Goal: Browse casually

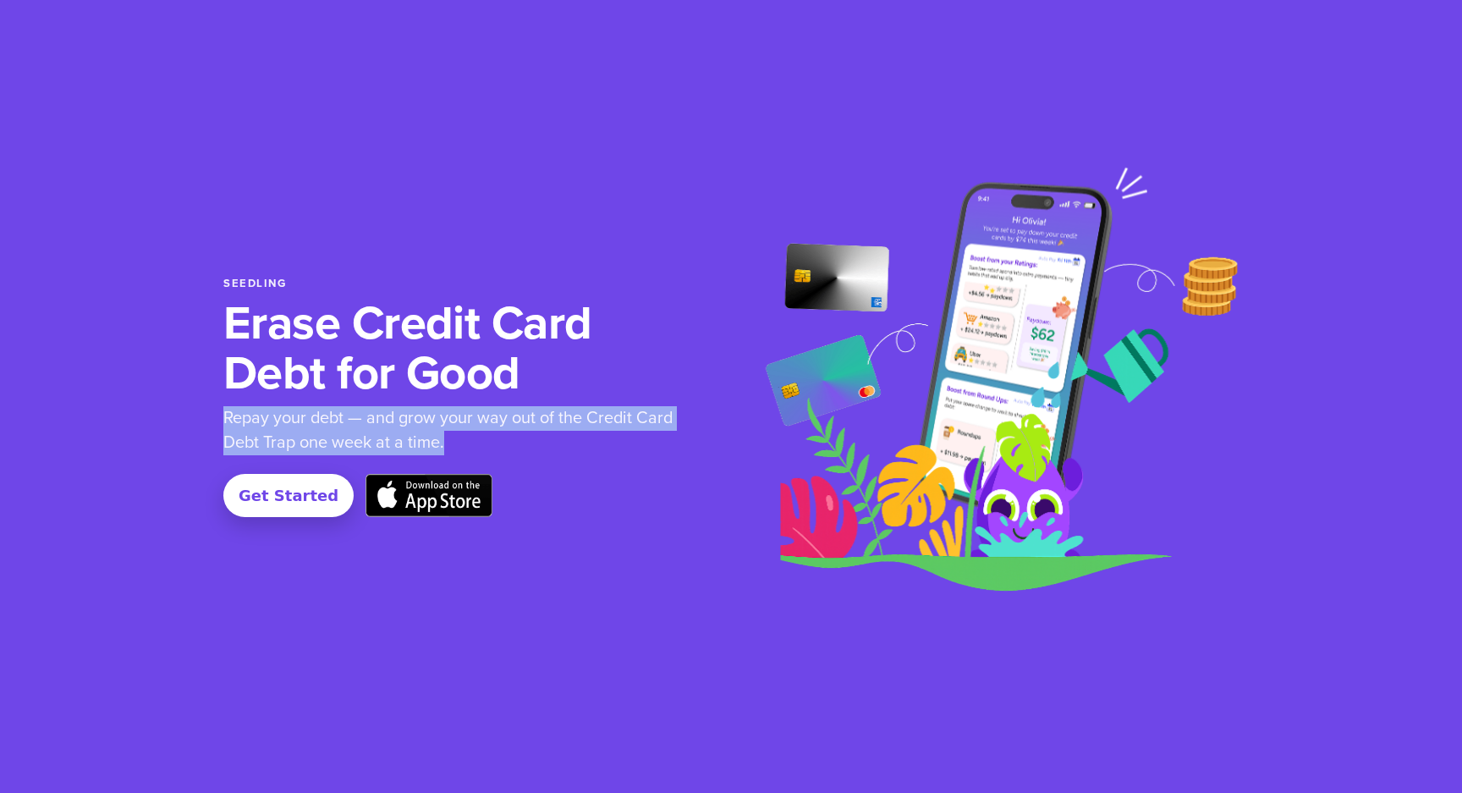
scroll to position [0, 2707]
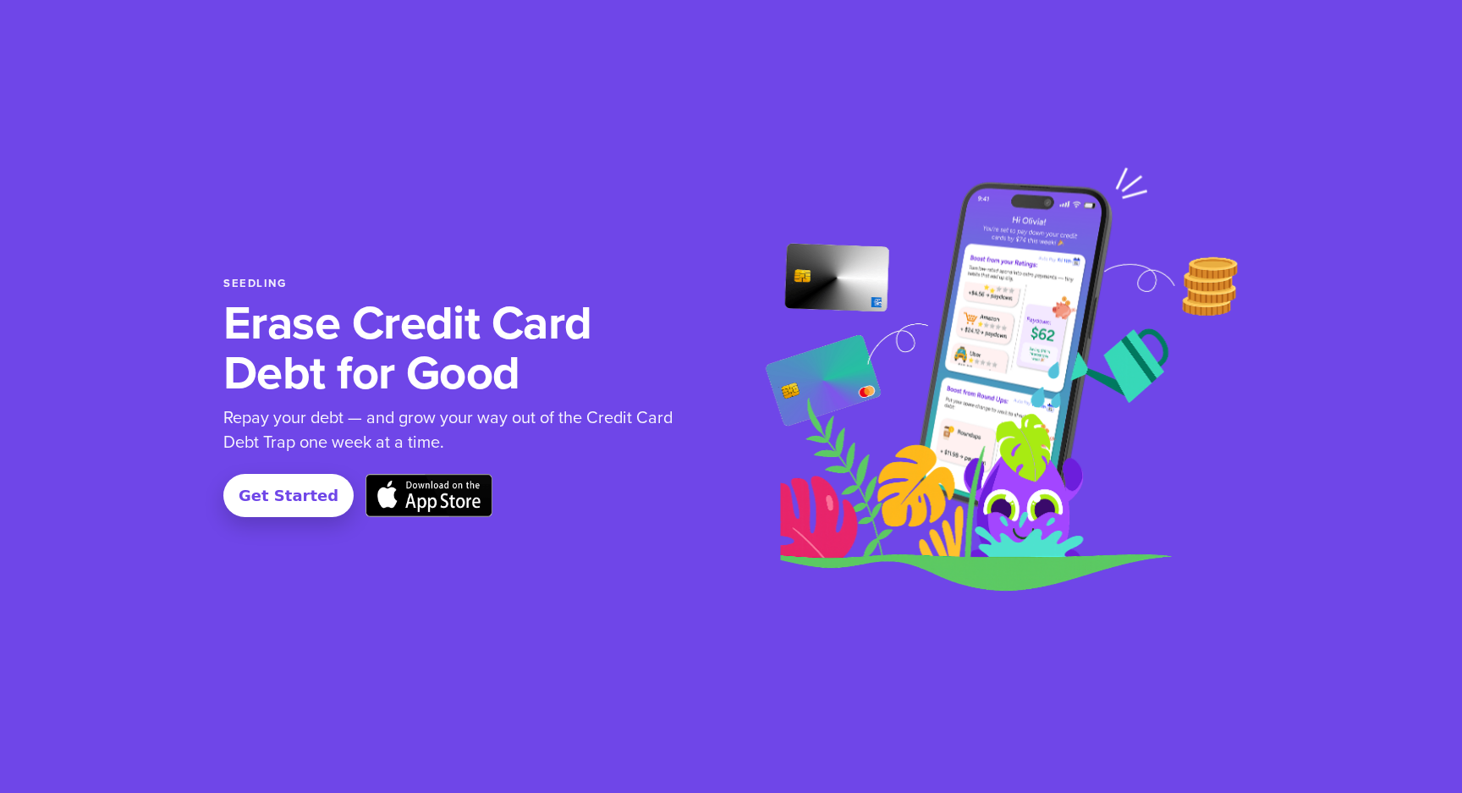
click at [705, 262] on div "Seedling Erase Credit Card Debt for Good Repay your debt — and grow your way ou…" at bounding box center [730, 396] width 1015 height 559
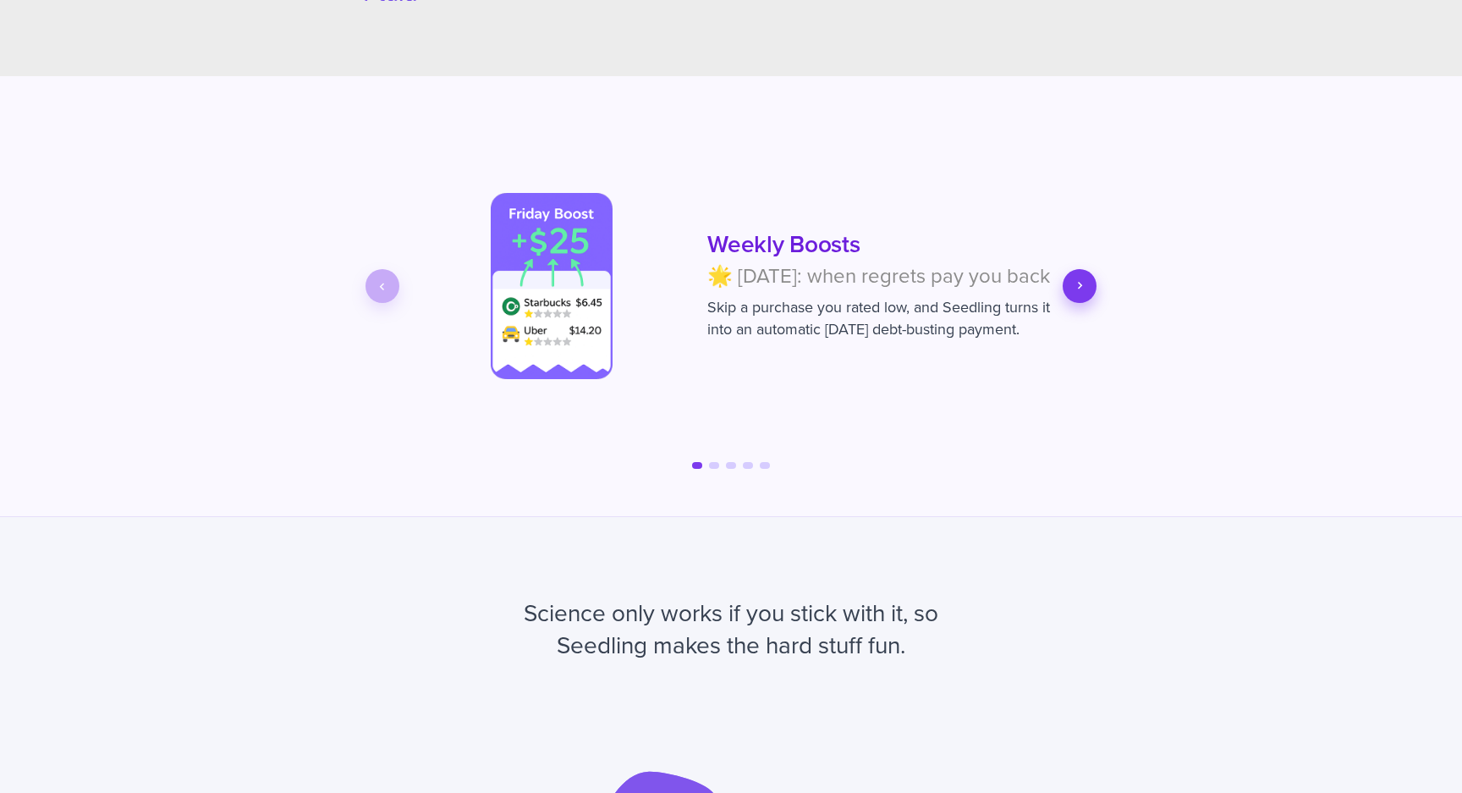
scroll to position [2693, 0]
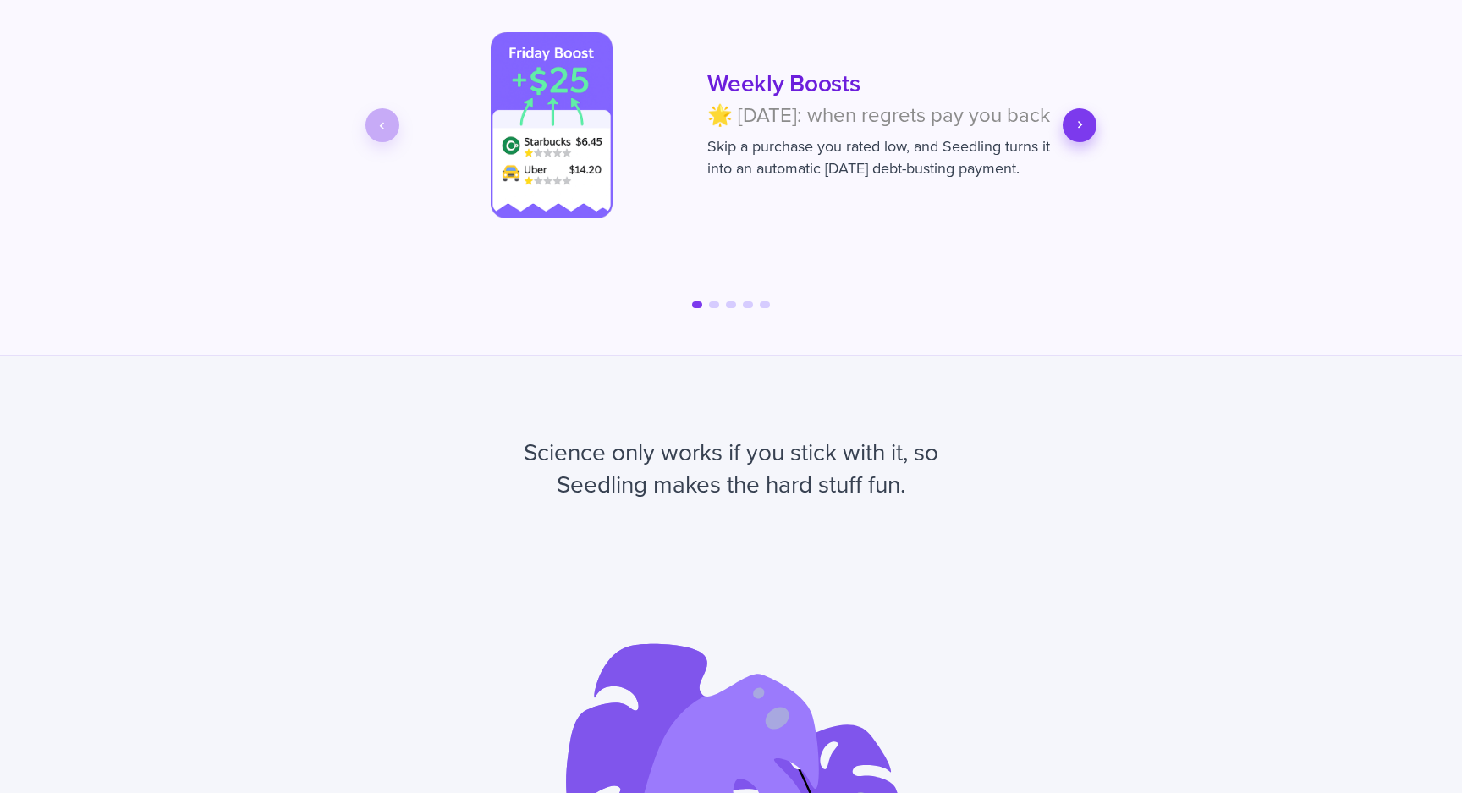
click at [1076, 142] on button "Next slide" at bounding box center [1080, 125] width 34 height 34
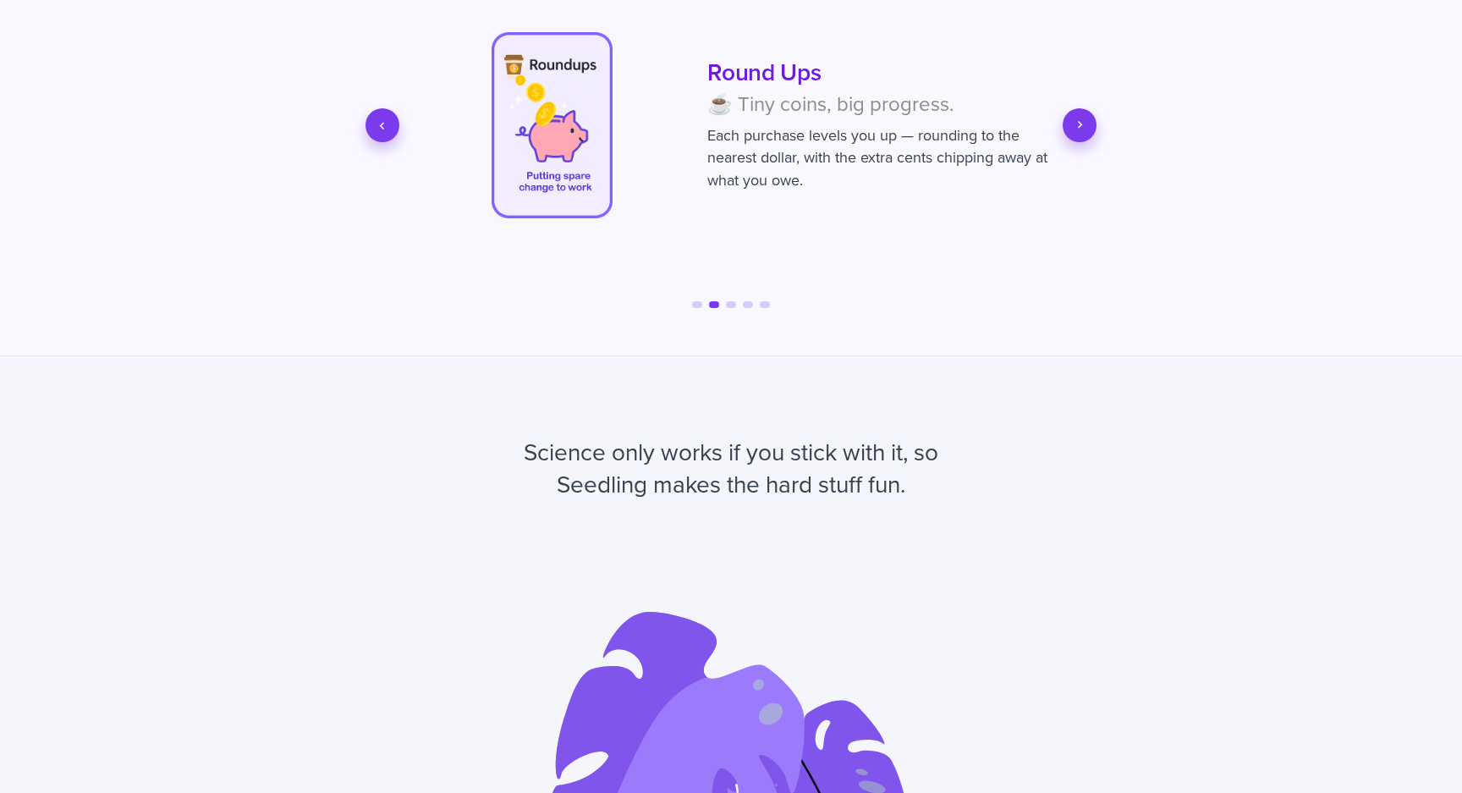
click at [1076, 142] on button "Next slide" at bounding box center [1080, 125] width 34 height 34
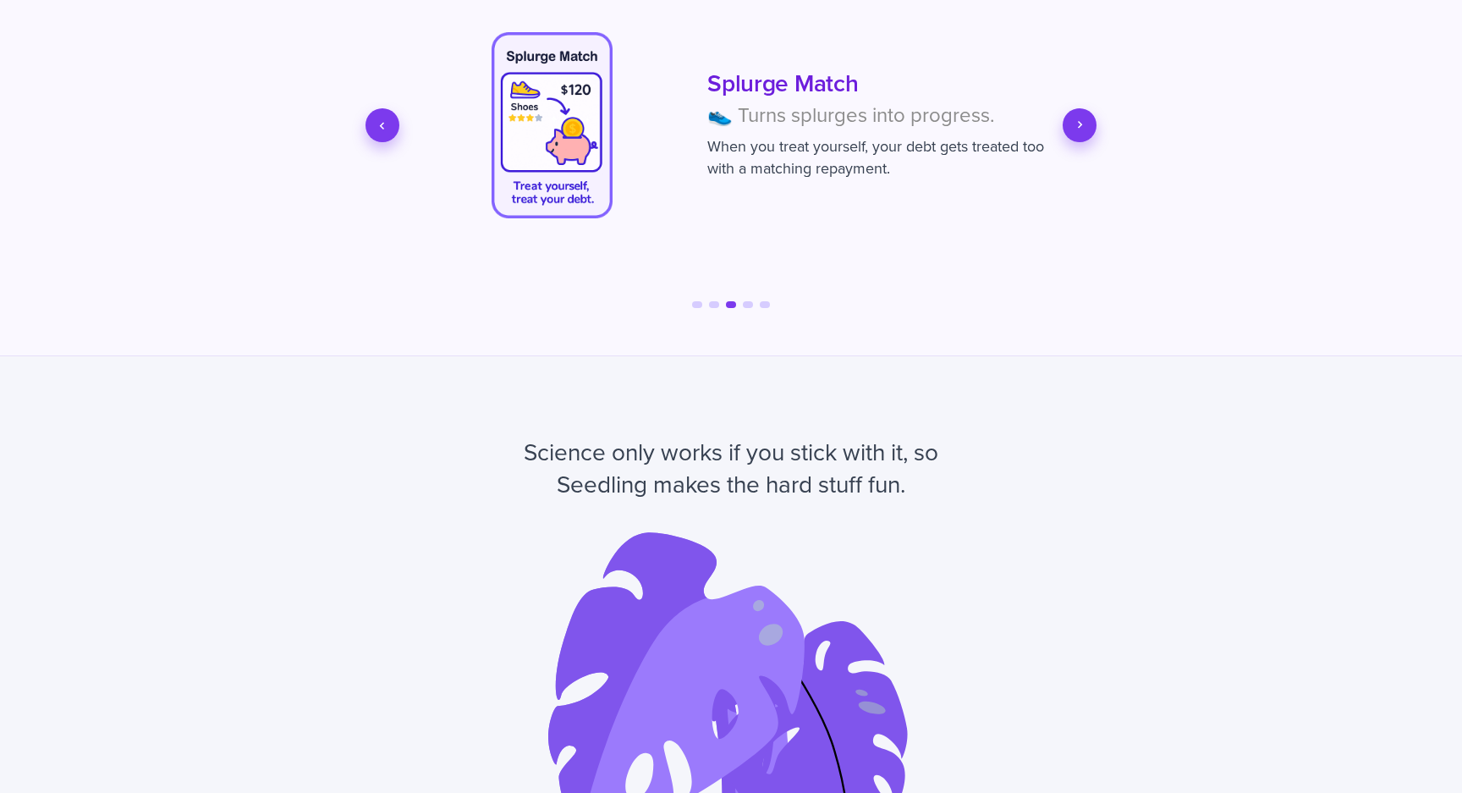
click at [1076, 142] on button "Next slide" at bounding box center [1080, 125] width 34 height 34
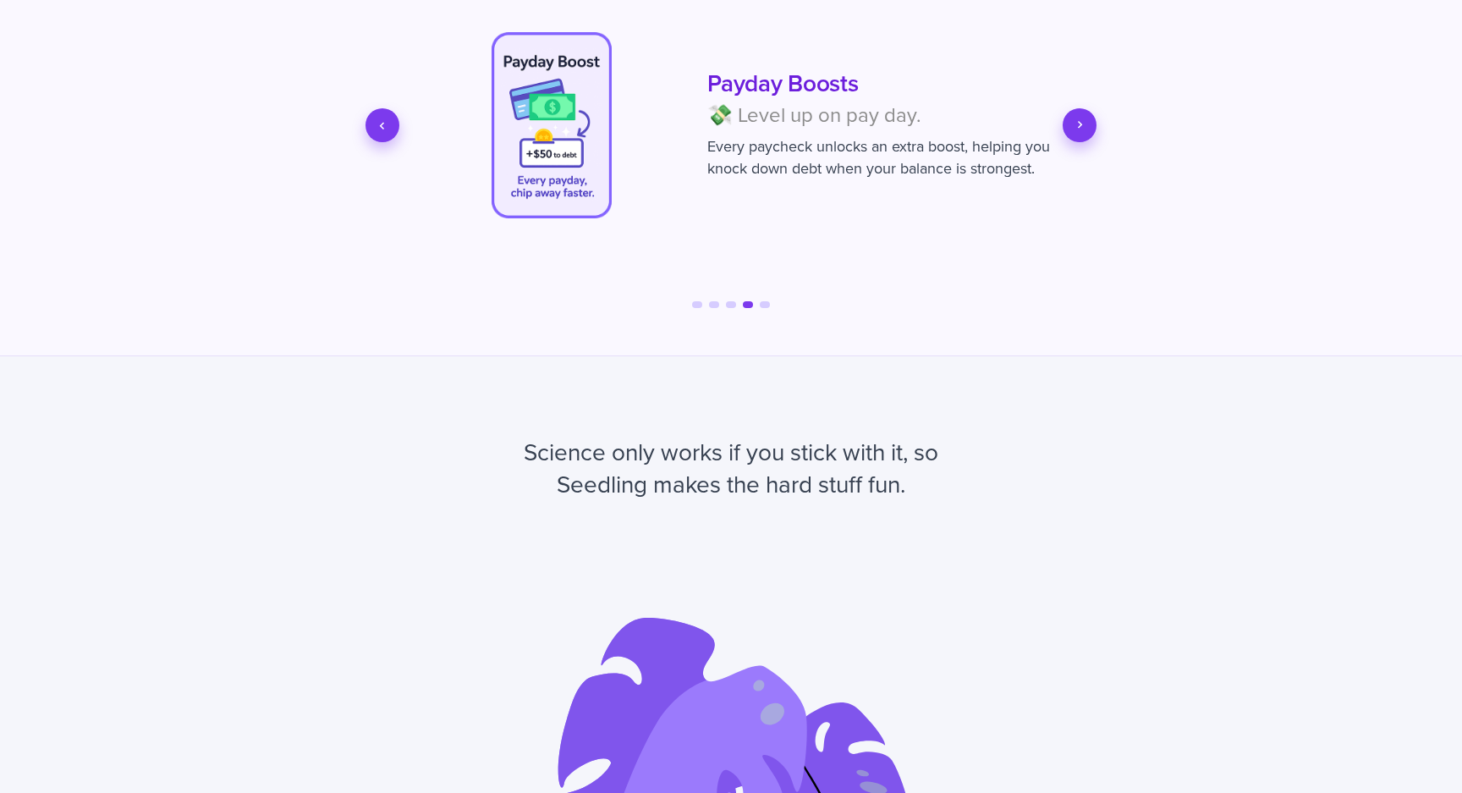
click at [1076, 142] on button "Next slide" at bounding box center [1080, 125] width 34 height 34
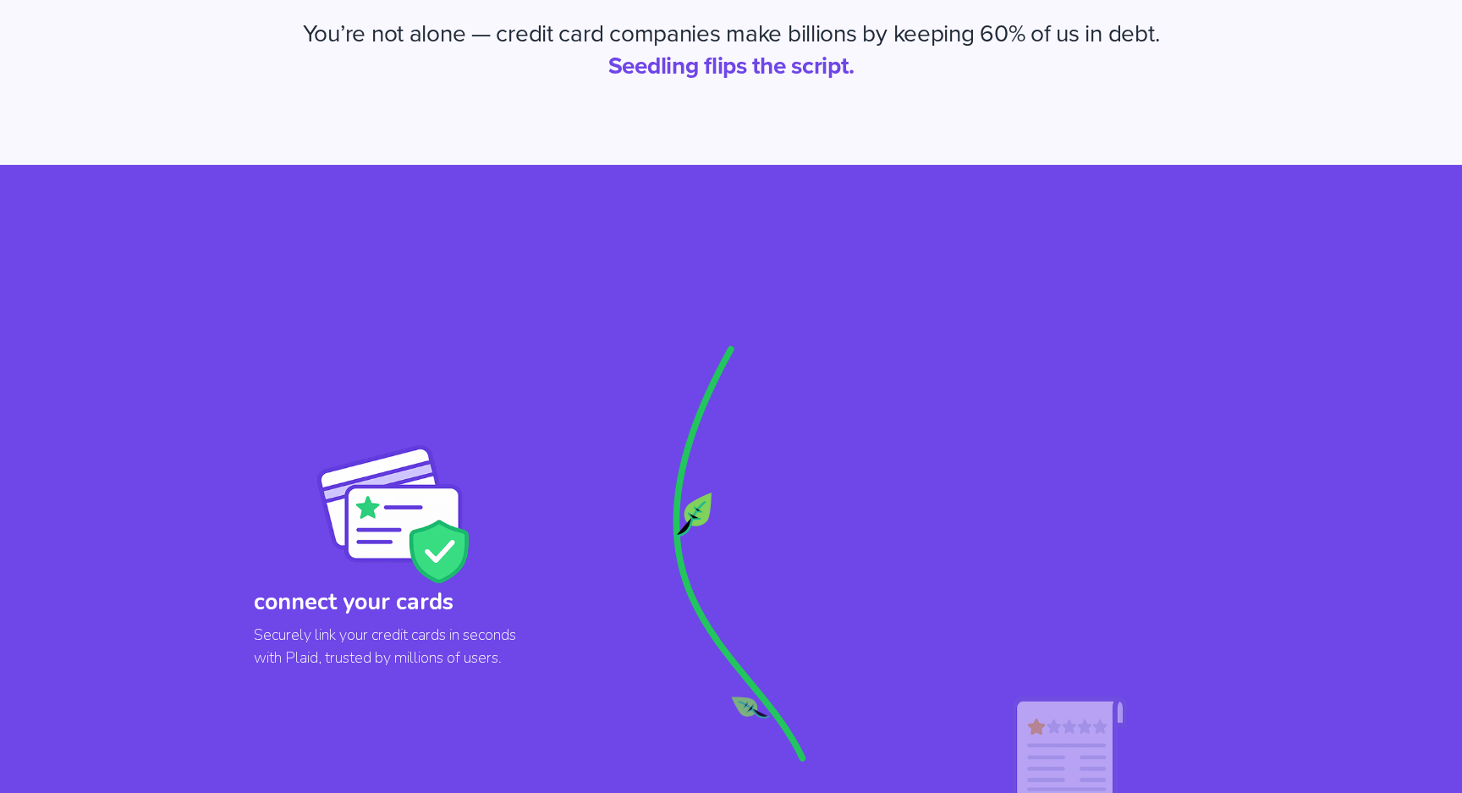
scroll to position [0, 0]
